Goal: Navigation & Orientation: Find specific page/section

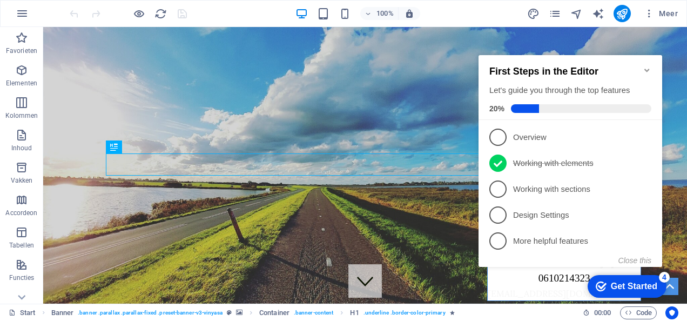
click at [647, 59] on div "First Steps in the Editor Let's guide you through the top features 20%" at bounding box center [571, 87] width 184 height 65
click at [649, 66] on icon "Minimize checklist" at bounding box center [647, 70] width 9 height 9
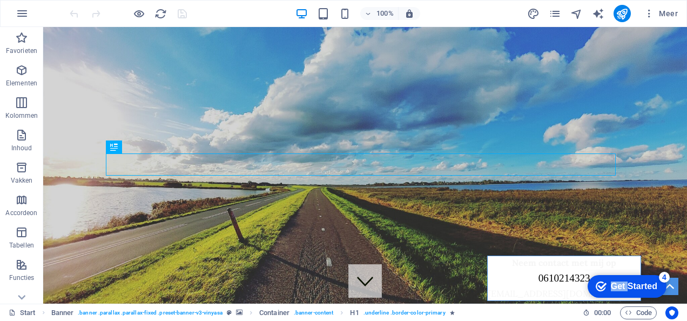
click at [671, 292] on div "checkmark Get Started 4 First Steps in the Editor Let's guide you through the t…" at bounding box center [625, 286] width 92 height 32
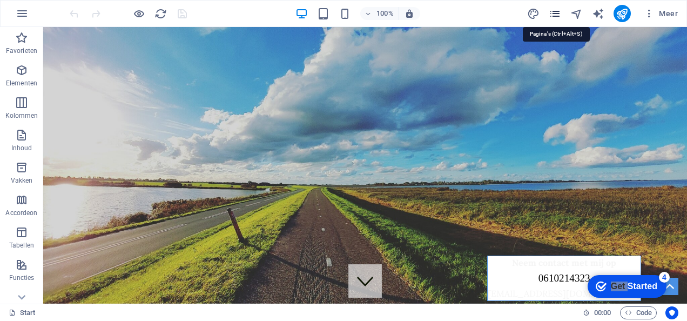
click at [562, 16] on icon "pages" at bounding box center [555, 14] width 12 height 12
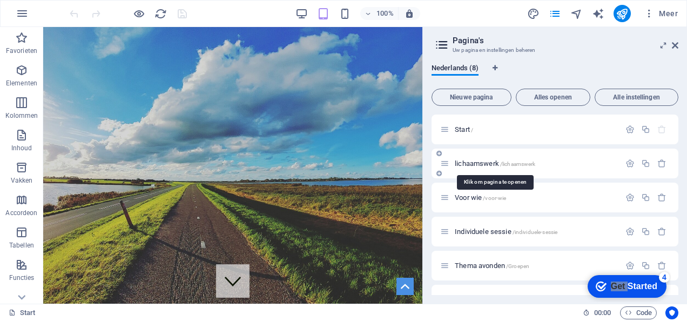
click at [486, 162] on span "lichaamswerk /lichaamswerk" at bounding box center [495, 163] width 81 height 8
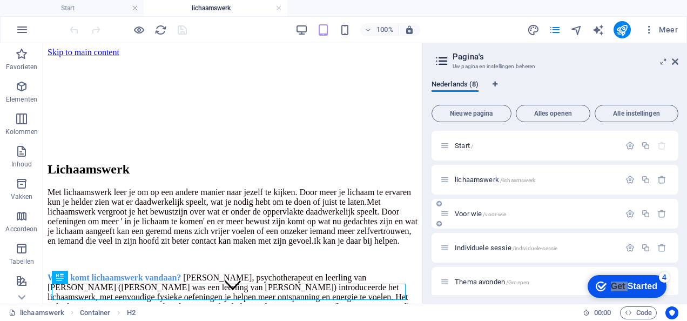
click at [463, 209] on div "Voor wie /voor-wie" at bounding box center [530, 214] width 180 height 12
click at [463, 216] on span "Voor wie /voor-wie" at bounding box center [480, 214] width 51 height 8
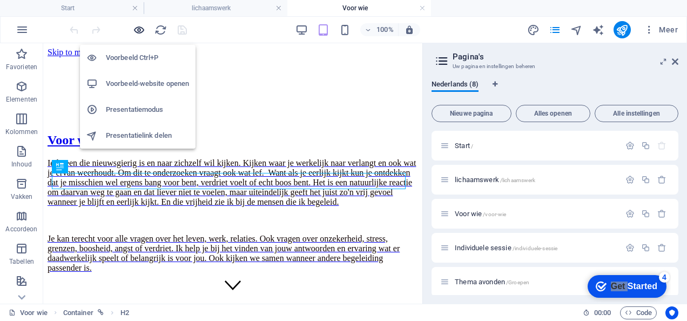
click at [135, 33] on icon "button" at bounding box center [139, 30] width 12 height 12
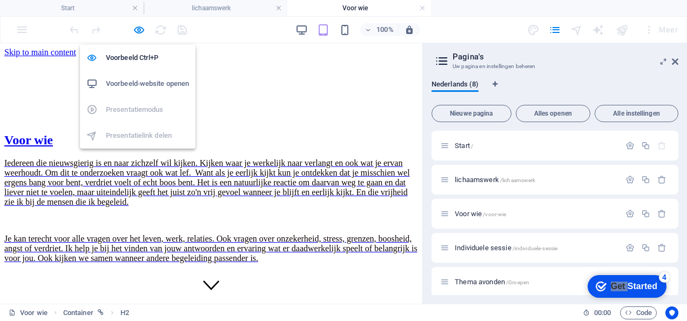
click at [131, 86] on h6 "Voorbeeld-website openen" at bounding box center [147, 83] width 83 height 13
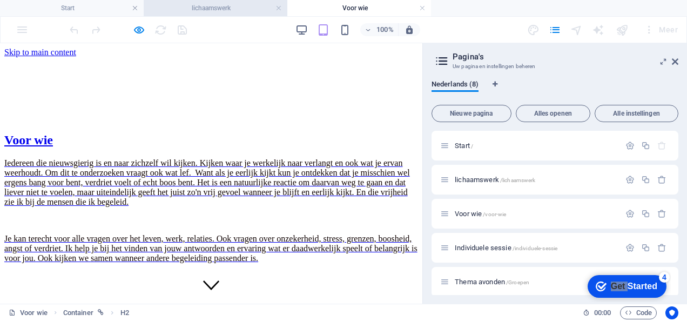
click at [218, 10] on h4 "lichaamswerk" at bounding box center [216, 8] width 144 height 12
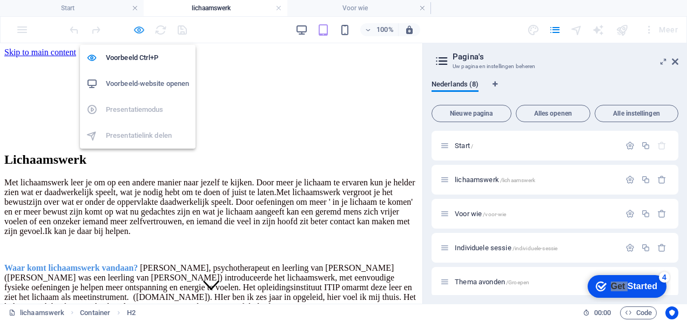
click at [137, 30] on icon "button" at bounding box center [139, 30] width 12 height 12
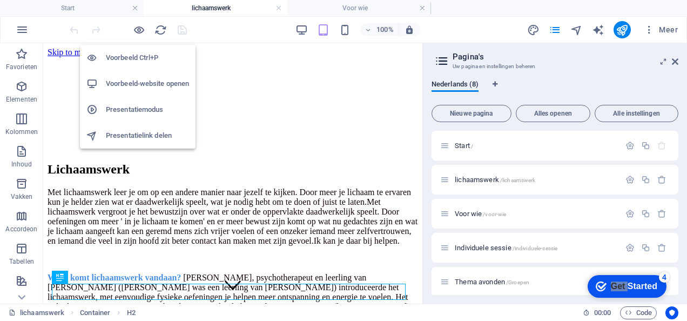
click at [133, 80] on h6 "Voorbeeld-website openen" at bounding box center [147, 83] width 83 height 13
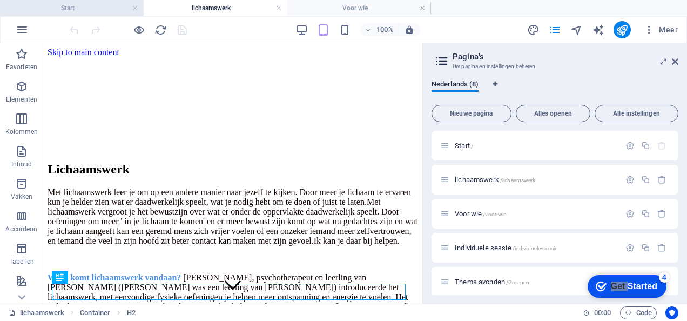
click at [78, 0] on li "Start" at bounding box center [72, 8] width 144 height 16
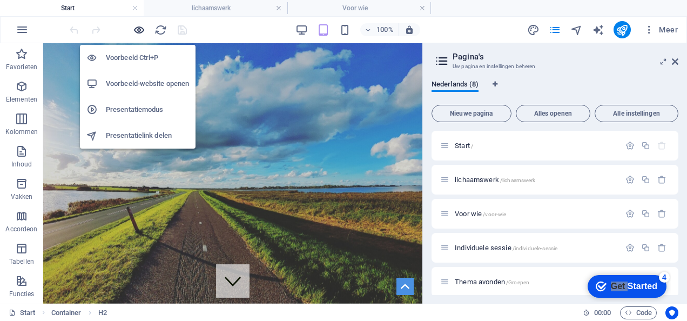
click at [137, 26] on icon "button" at bounding box center [139, 30] width 12 height 12
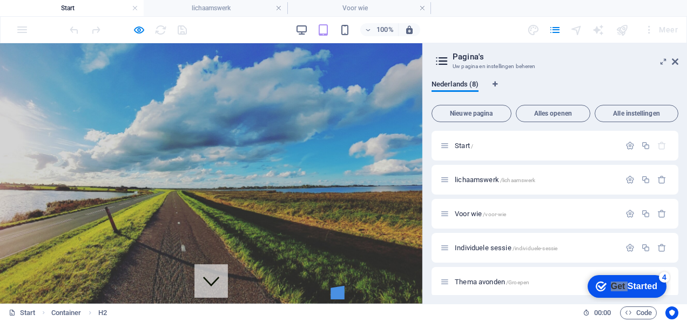
click at [56, 216] on li "Over mij" at bounding box center [222, 223] width 384 height 14
click at [60, 217] on link "Over mij" at bounding box center [47, 222] width 35 height 11
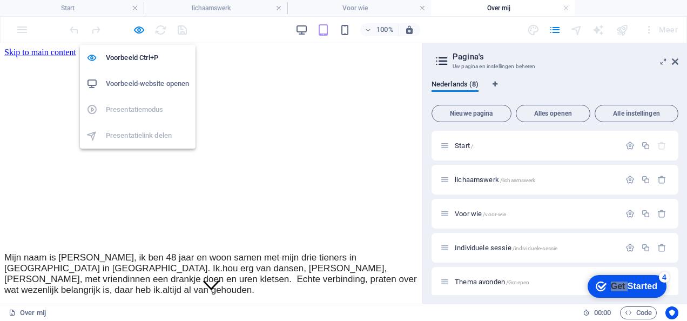
click at [126, 86] on h6 "Voorbeeld-website openen" at bounding box center [147, 83] width 83 height 13
